Goal: Information Seeking & Learning: Learn about a topic

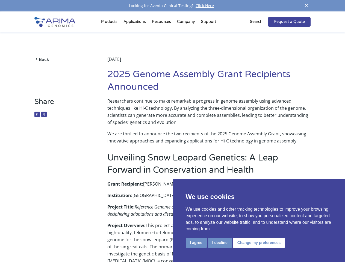
click at [172, 131] on p "We are thrilled to announce the two recipients of the 2025 Genome Assembly Gran…" at bounding box center [208, 137] width 203 height 14
click at [196, 243] on button "I agree" at bounding box center [196, 243] width 21 height 10
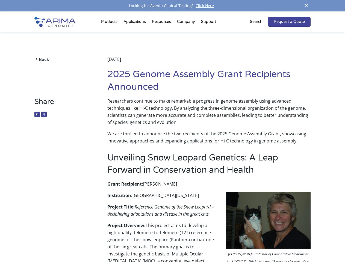
click at [220, 243] on p "Project Overview: This project aims to develop a high-quality, telomere-to-telo…" at bounding box center [208, 263] width 203 height 83
click at [258, 243] on img at bounding box center [268, 220] width 85 height 57
click at [307, 6] on span at bounding box center [307, 5] width 8 height 7
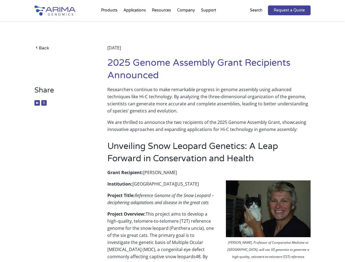
click at [110, 23] on div "Back [DATE] 2025 Genome Assembly Grant Recipients Announced" at bounding box center [172, 53] width 276 height 65
click at [162, 23] on div "Back [DATE] 2025 Genome Assembly Grant Recipients Announced" at bounding box center [172, 53] width 276 height 65
click at [186, 23] on div "Back [DATE] 2025 Genome Assembly Grant Recipients Announced" at bounding box center [172, 53] width 276 height 65
click at [209, 23] on div "Back [DATE] 2025 Genome Assembly Grant Recipients Announced" at bounding box center [172, 53] width 276 height 65
